Goal: Task Accomplishment & Management: Manage account settings

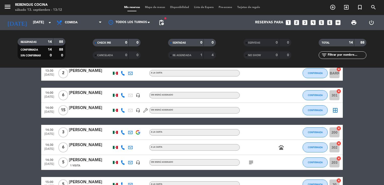
scroll to position [84, 0]
click at [322, 165] on button "CONFIRMADA" at bounding box center [315, 163] width 25 height 10
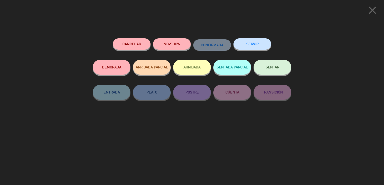
click at [142, 40] on button "Cancelar" at bounding box center [132, 43] width 38 height 11
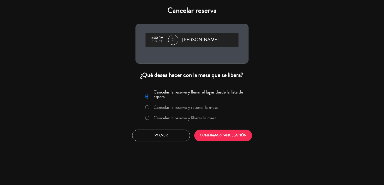
click at [211, 119] on label "Cancelar la reserva y liberar la mesa" at bounding box center [185, 118] width 63 height 5
click at [221, 142] on div "Cancelar la reserva y llenar el lugar desde la lista de espera Cancelar la rese…" at bounding box center [192, 114] width 121 height 61
click at [221, 139] on button "CONFIRMAR CANCELACIÓN" at bounding box center [223, 136] width 58 height 12
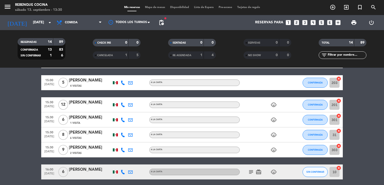
scroll to position [191, 0]
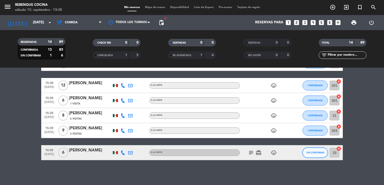
click at [322, 149] on button "SIN CONFIRMAR" at bounding box center [315, 153] width 25 height 10
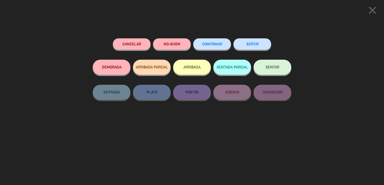
click at [214, 45] on span "CONFIRMAR" at bounding box center [212, 44] width 20 height 4
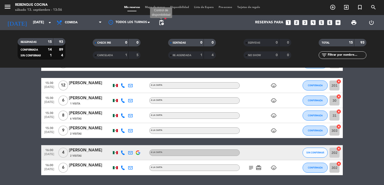
click at [160, 24] on span "pending_actions" at bounding box center [161, 23] width 6 height 6
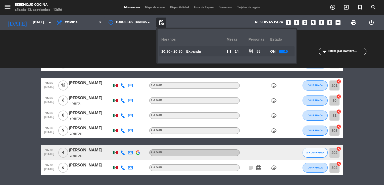
click at [198, 50] on u "Expandir" at bounding box center [193, 52] width 15 height 4
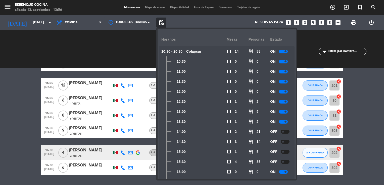
click at [281, 170] on div at bounding box center [283, 172] width 9 height 4
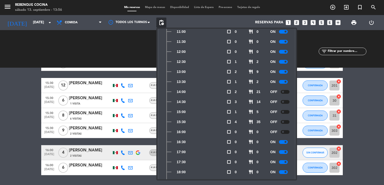
scroll to position [43, 0]
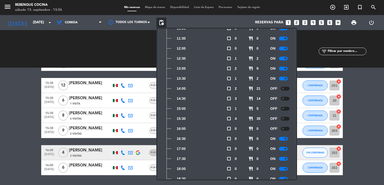
drag, startPoint x: 281, startPoint y: 136, endPoint x: 284, endPoint y: 140, distance: 5.9
click at [284, 140] on div "ON" at bounding box center [281, 139] width 22 height 10
click at [284, 140] on div at bounding box center [283, 139] width 9 height 4
click at [370, 130] on bookings-row "12:30 [DATE] 2 [PERSON_NAME] A LA CARTA CONFIRMADA BARRA cancel 13:00 [DATE] 4 …" at bounding box center [192, 37] width 384 height 275
